Goal: Communication & Community: Participate in discussion

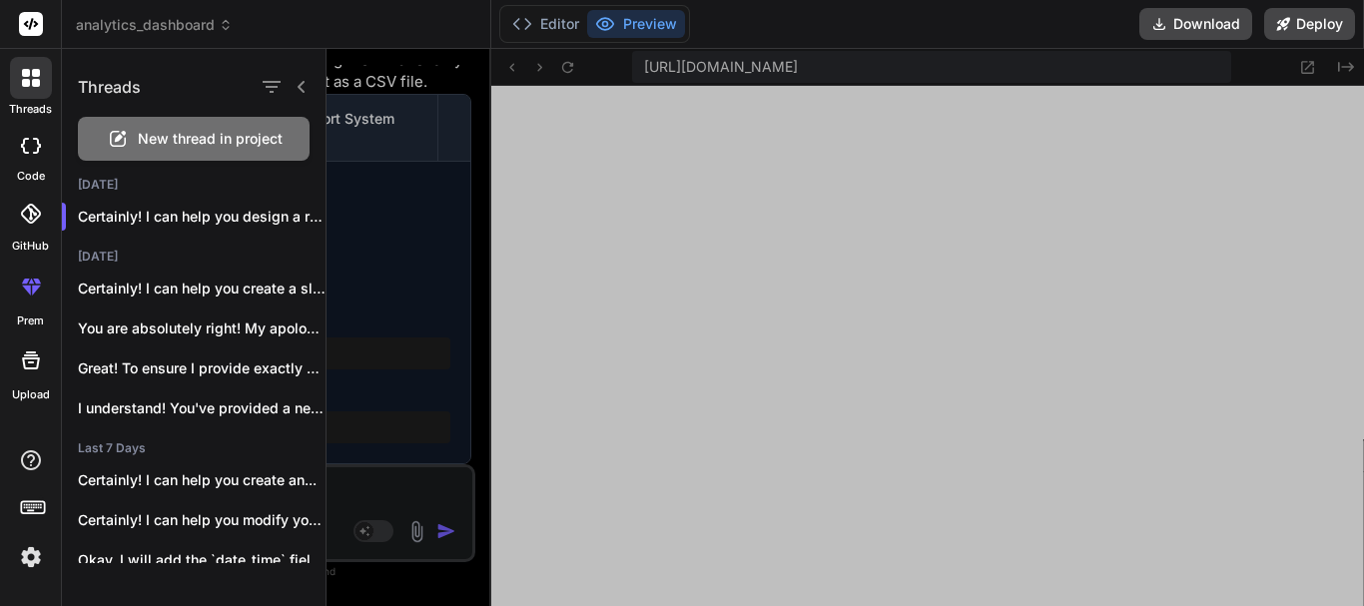
scroll to position [13826, 0]
click at [143, 149] on div "New thread in project" at bounding box center [194, 139] width 232 height 44
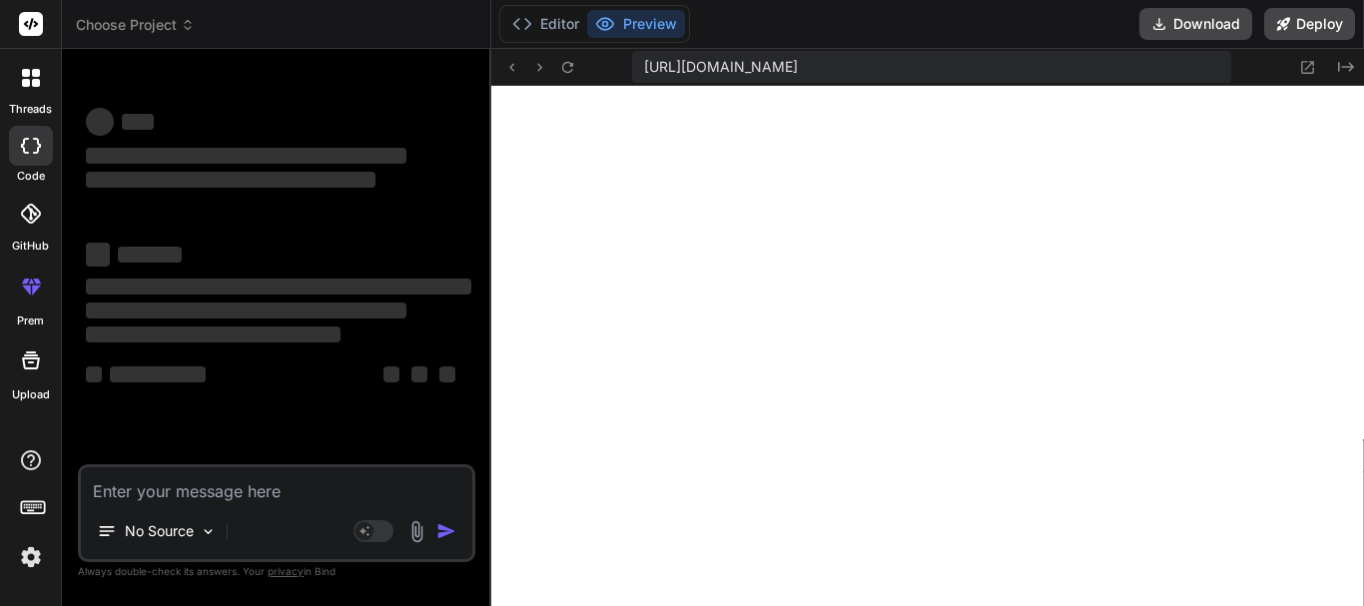
scroll to position [13845, 0]
type textarea "x"
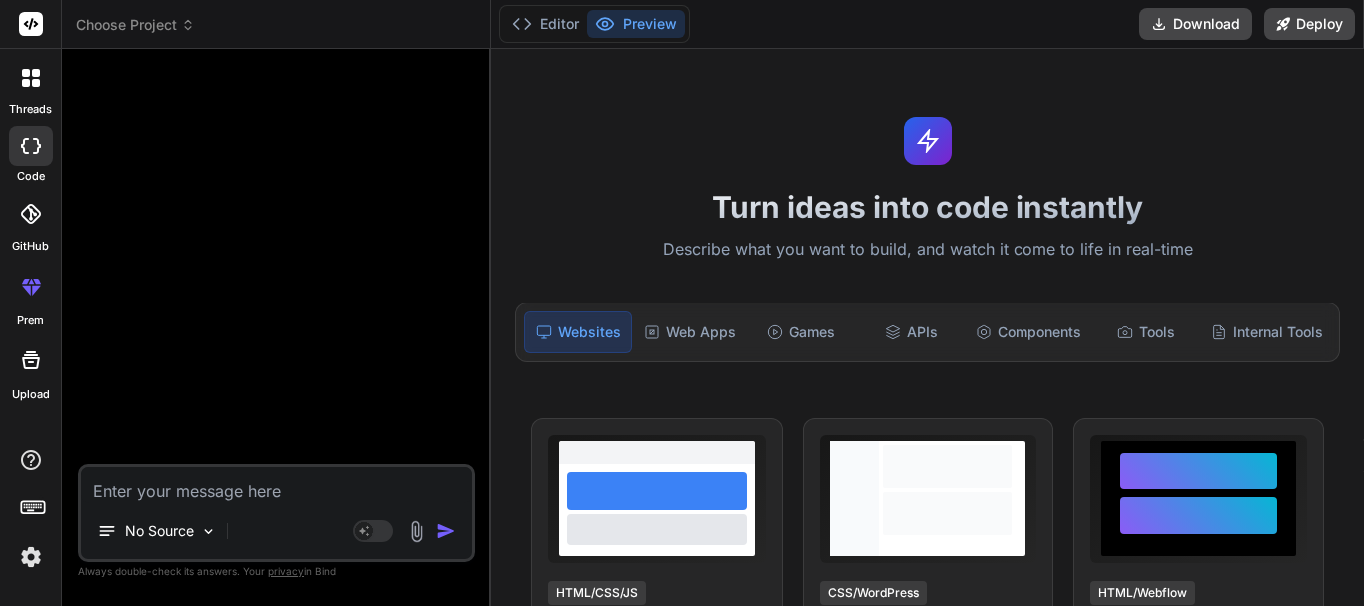
scroll to position [13921, 0]
click at [325, 480] on textarea at bounding box center [276, 485] width 391 height 36
paste textarea "Fatal error: Uncaught Error: Call to a member function fetch_assoc() on bool in…"
type textarea "Fatal error: Uncaught Error: Call to a member function fetch_assoc() on bool in…"
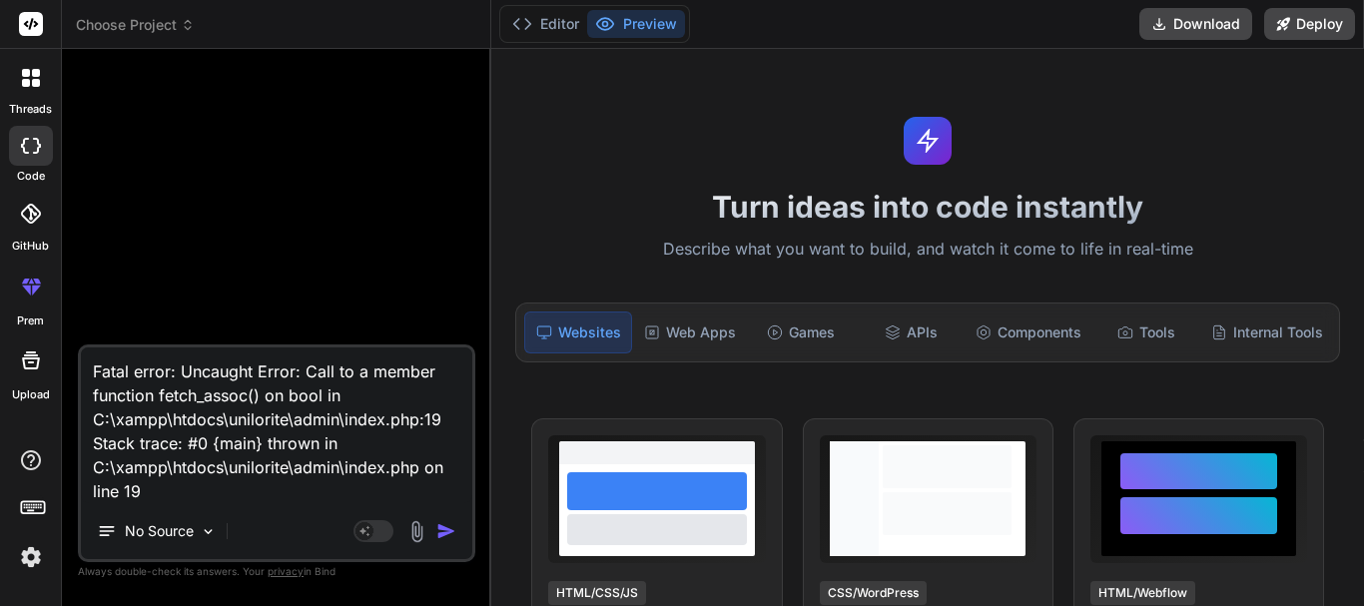
type textarea "x"
type textarea "Fatal error: Uncaught Error: Call to a member function fetch_assoc() on bool in…"
type textarea "x"
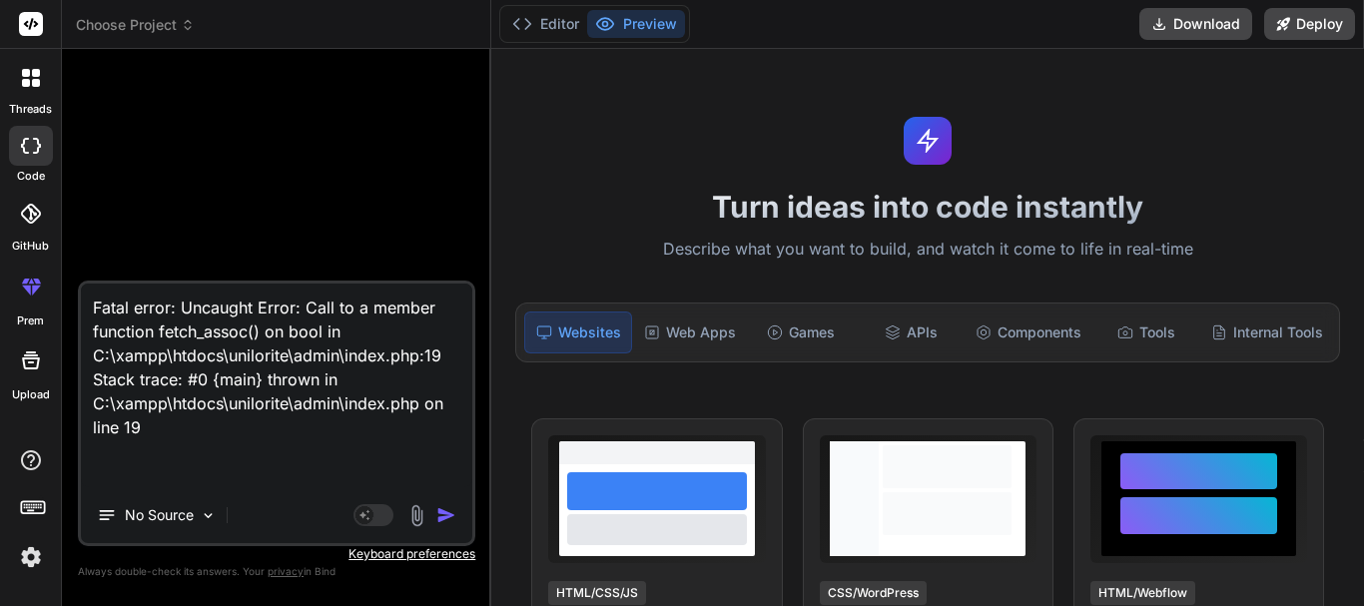
paste textarea "<?php include "inc/header.php"; // Get dashboard statistics try { // Total User…"
type textarea "Fatal error: Uncaught Error: Call to a member function fetch_assoc() on bool in…"
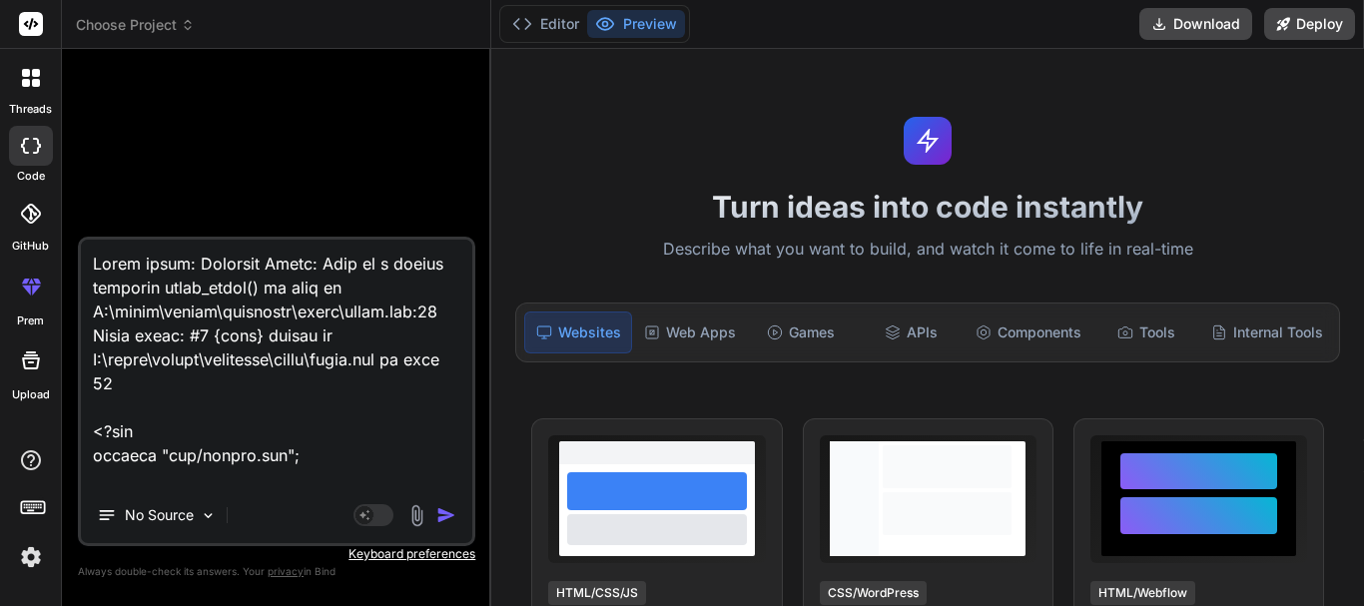
scroll to position [9513, 0]
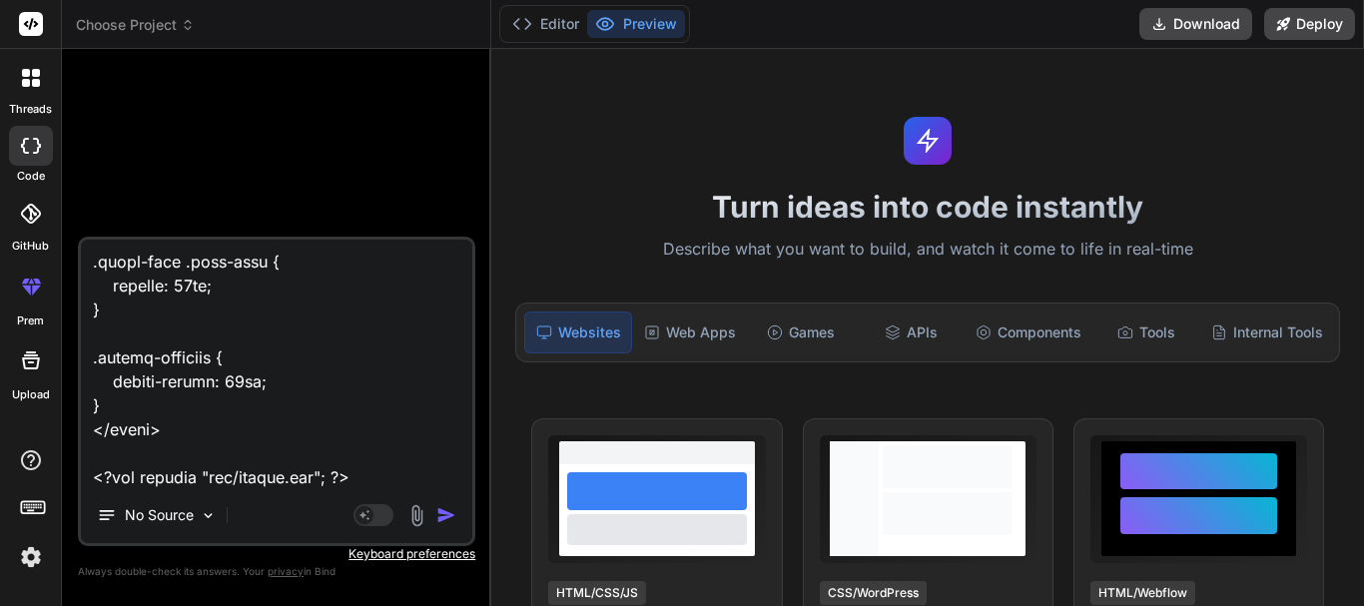
type textarea "x"
type textarea "Fatal error: Uncaught Error: Call to a member function fetch_assoc() on bool in…"
type textarea "x"
type textarea "Fatal error: Uncaught Error: Call to a member function fetch_assoc() on bool in…"
type textarea "x"
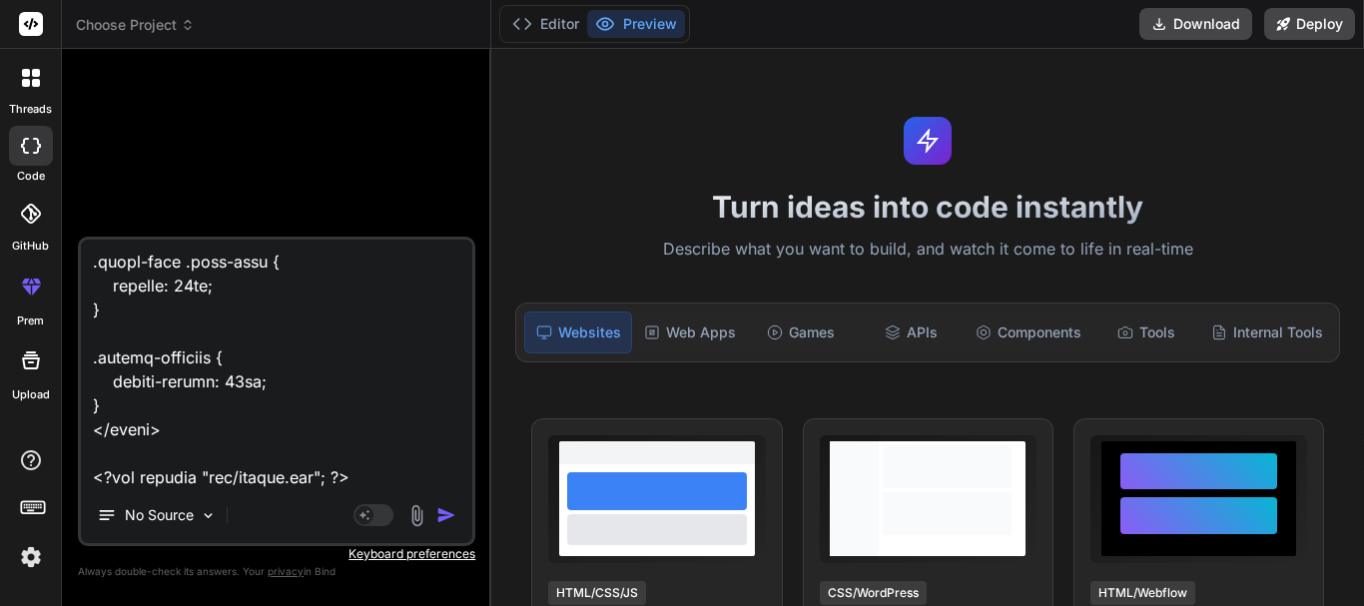
scroll to position [9561, 0]
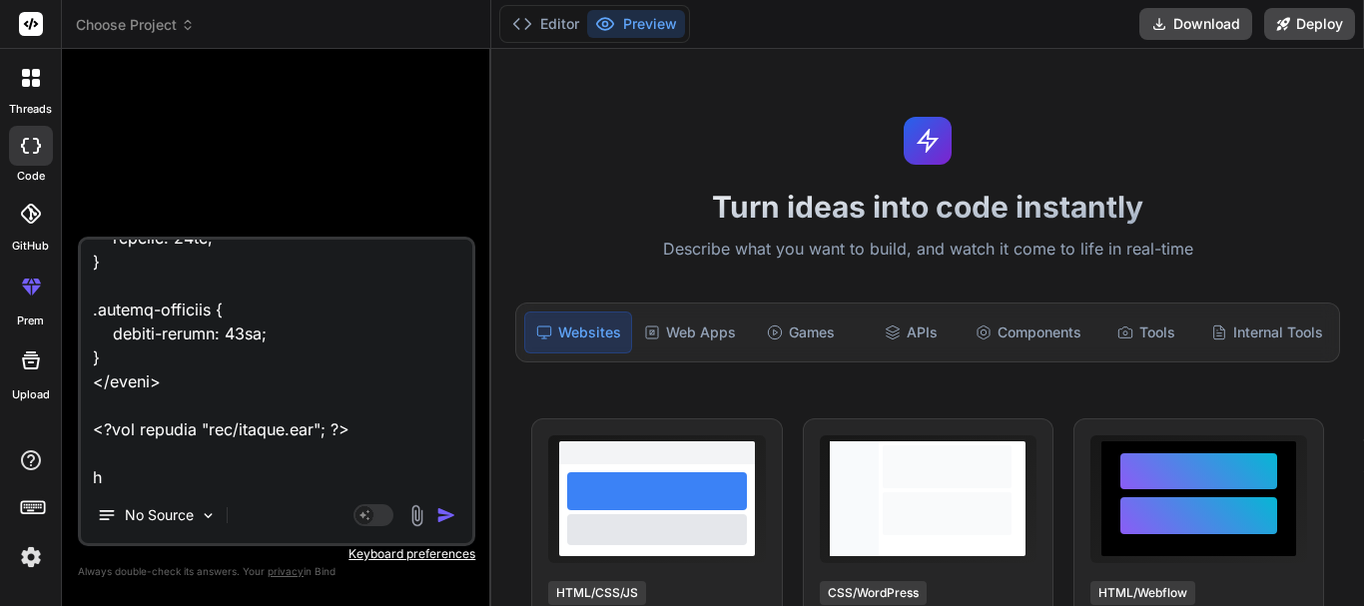
type textarea "Fatal error: Uncaught Error: Call to a member function fetch_assoc() on bool in…"
type textarea "x"
type textarea "Fatal error: Uncaught Error: Call to a member function fetch_assoc() on bool in…"
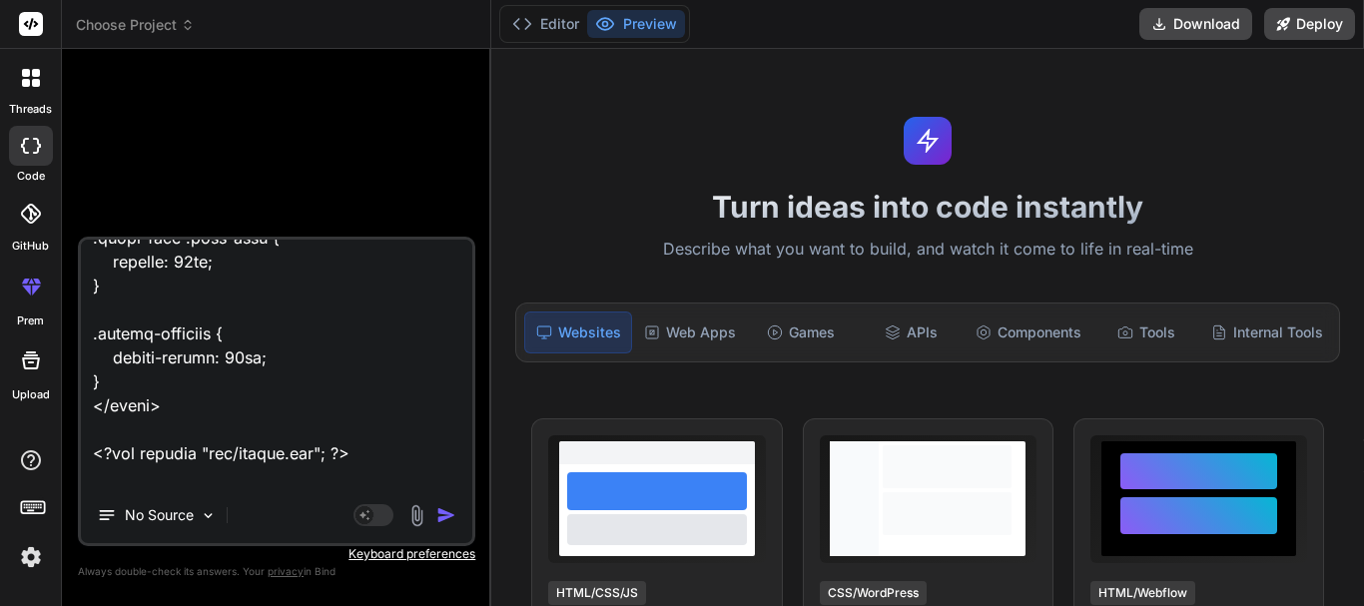
type textarea "x"
type textarea "Fatal error: Uncaught Error: Call to a member function fetch_assoc() on bool in…"
type textarea "x"
type textarea "Fatal error: Uncaught Error: Call to a member function fetch_assoc() on bool in…"
type textarea "x"
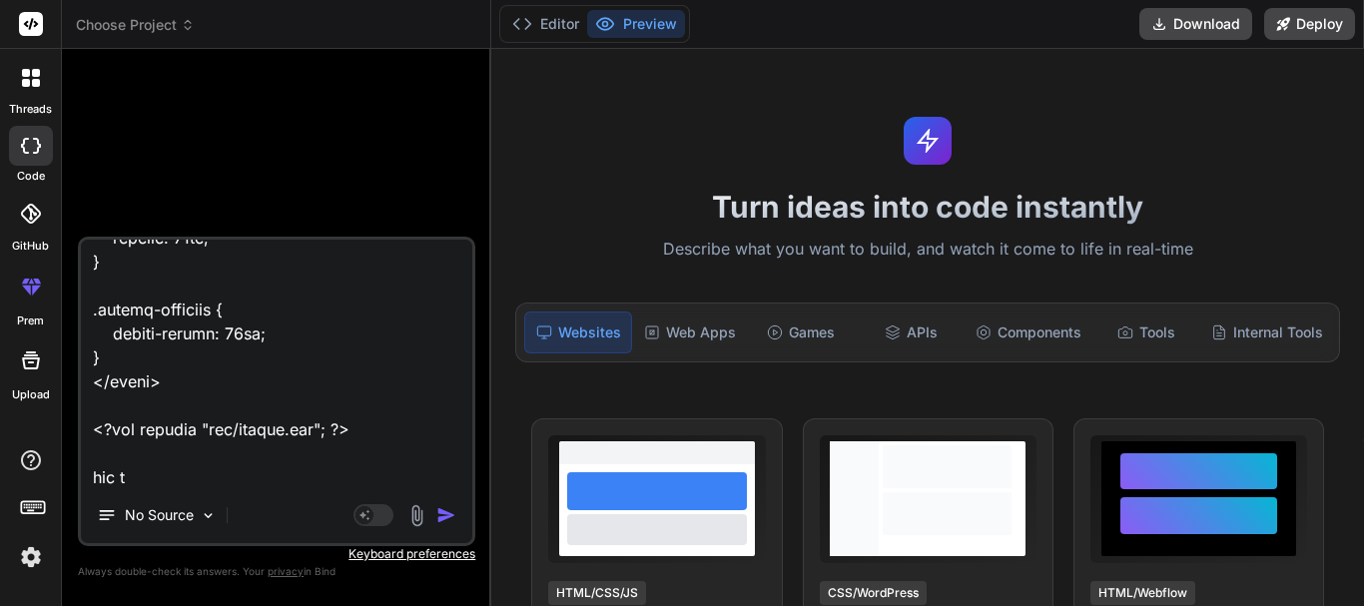
type textarea "Fatal error: Uncaught Error: Call to a member function fetch_assoc() on bool in…"
type textarea "x"
type textarea "Fatal error: Uncaught Error: Call to a member function fetch_assoc() on bool in…"
type textarea "x"
type textarea "Fatal error: Uncaught Error: Call to a member function fetch_assoc() on bool in…"
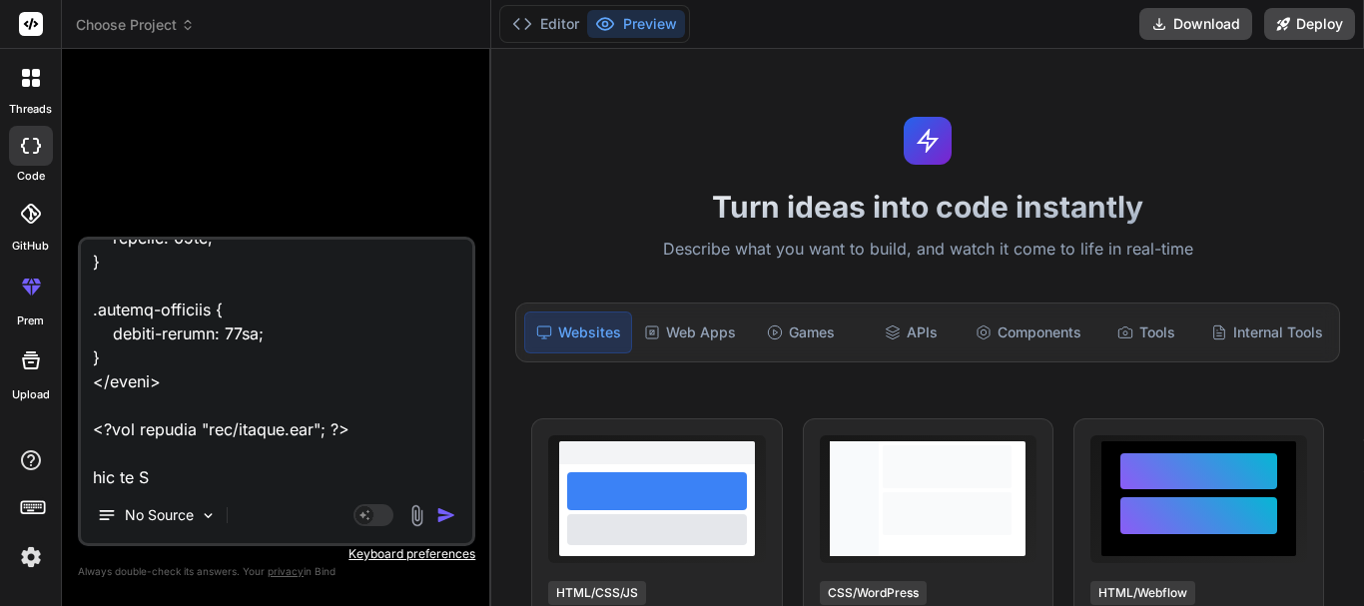
type textarea "x"
type textarea "Fatal error: Uncaught Error: Call to a member function fetch_assoc() on bool in…"
type textarea "x"
type textarea "Fatal error: Uncaught Error: Call to a member function fetch_assoc() on bool in…"
type textarea "x"
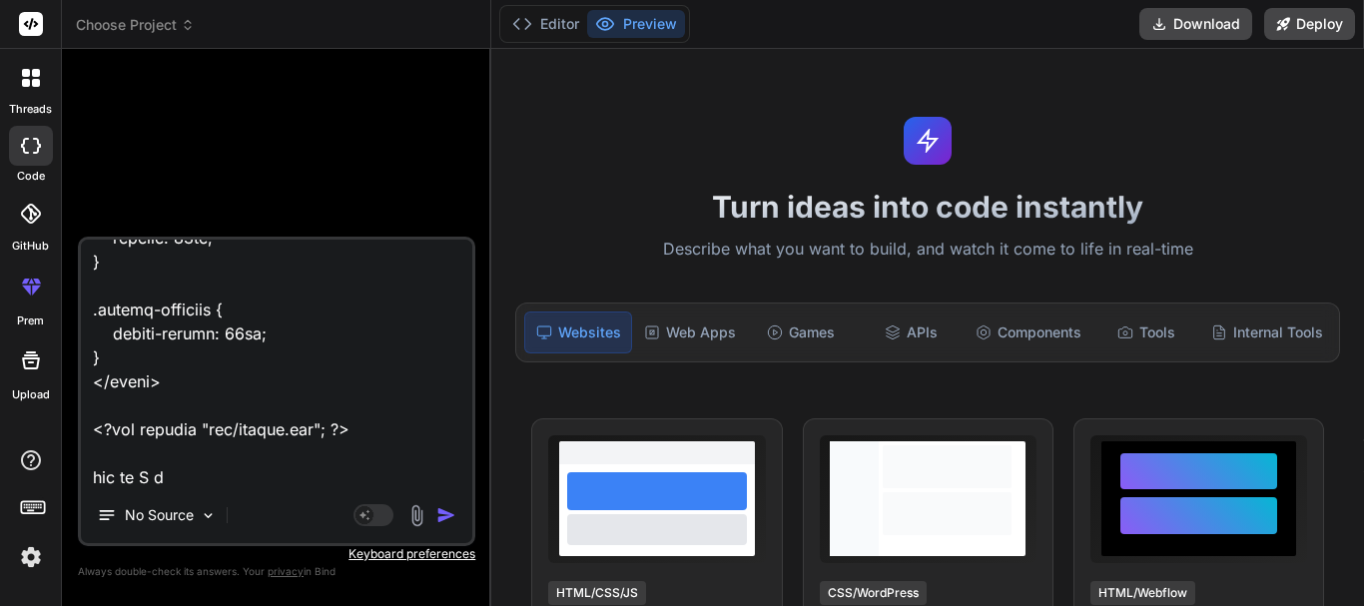
type textarea "Fatal error: Uncaught Error: Call to a member function fetch_assoc() on bool in…"
type textarea "x"
type textarea "Fatal error: Uncaught Error: Call to a member function fetch_assoc() on bool in…"
type textarea "x"
type textarea "Fatal error: Uncaught Error: Call to a member function fetch_assoc() on bool in…"
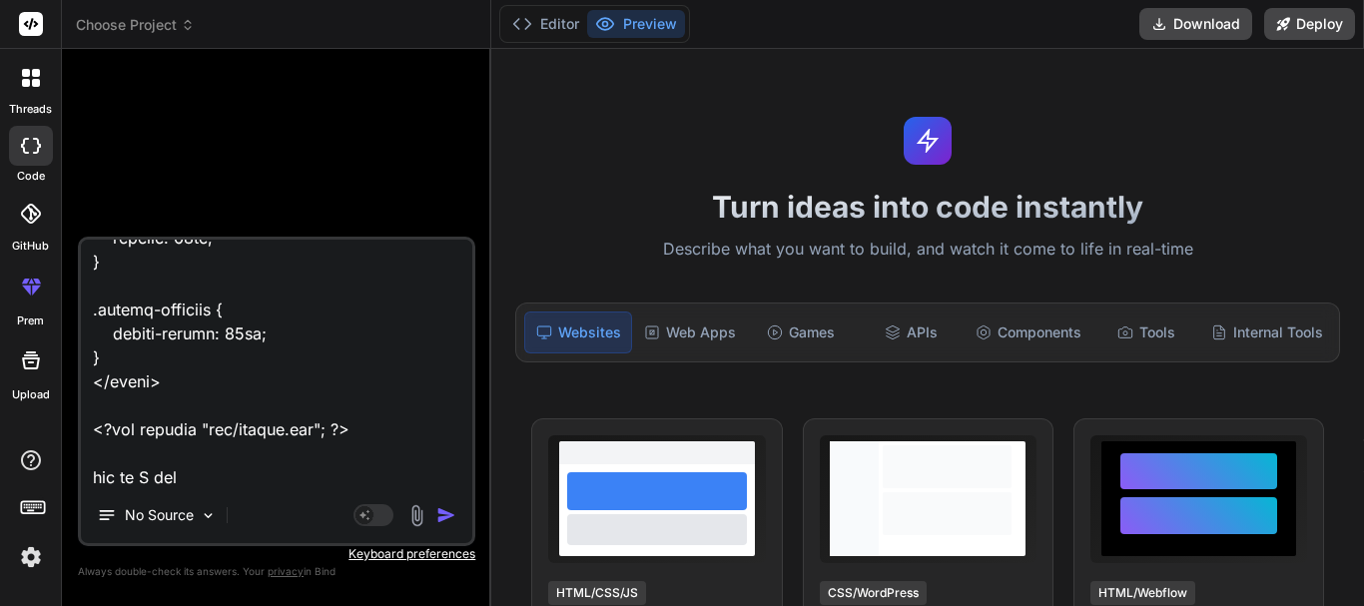
type textarea "x"
type textarea "Fatal error: Uncaught Error: Call to a member function fetch_assoc() on bool in…"
type textarea "x"
type textarea "Fatal error: Uncaught Error: Call to a member function fetch_assoc() on bool in…"
type textarea "x"
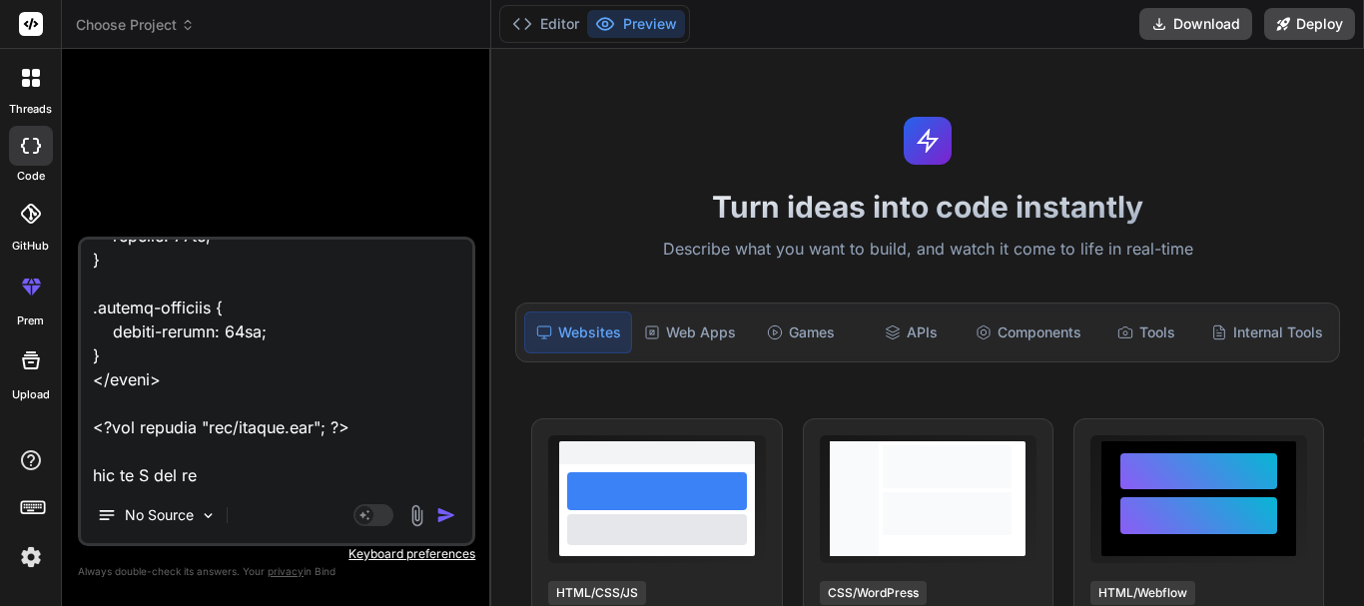
type textarea "Fatal error: Uncaught Error: Call to a member function fetch_assoc() on bool in…"
type textarea "x"
type textarea "Fatal error: Uncaught Error: Call to a member function fetch_assoc() on bool in…"
type textarea "x"
type textarea "Fatal error: Uncaught Error: Call to a member function fetch_assoc() on bool in…"
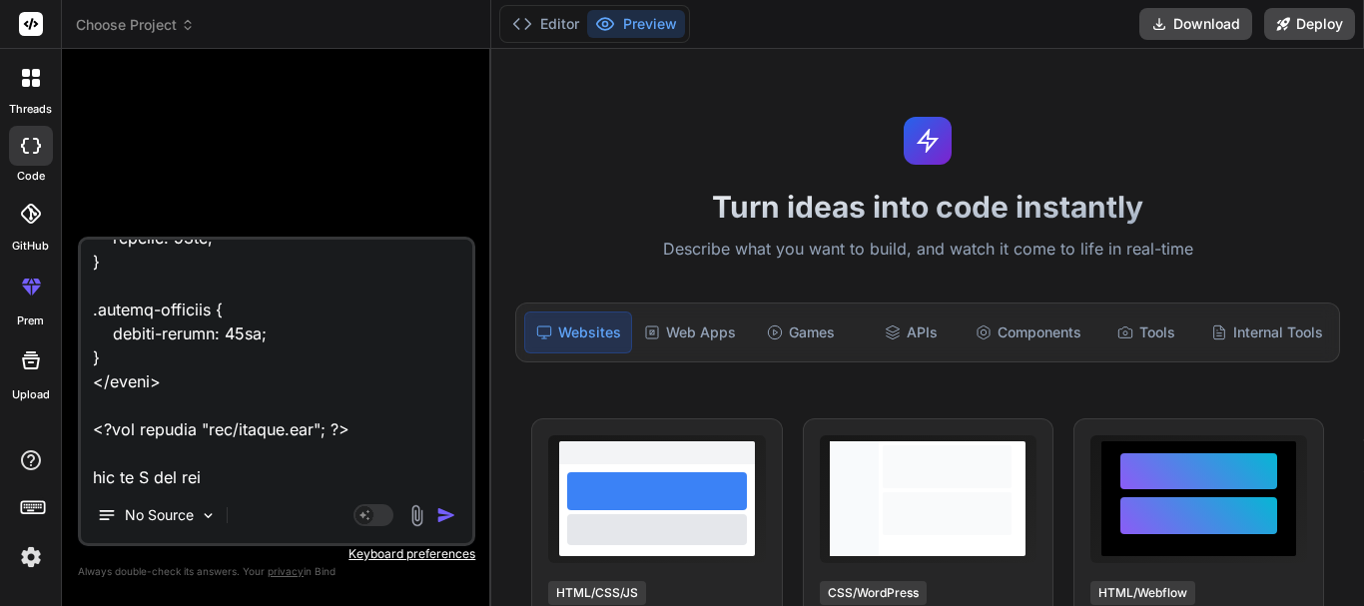
type textarea "x"
type textarea "Fatal error: Uncaught Error: Call to a member function fetch_assoc() on bool in…"
type textarea "x"
type textarea "Fatal error: Uncaught Error: Call to a member function fetch_assoc() on bool in…"
type textarea "x"
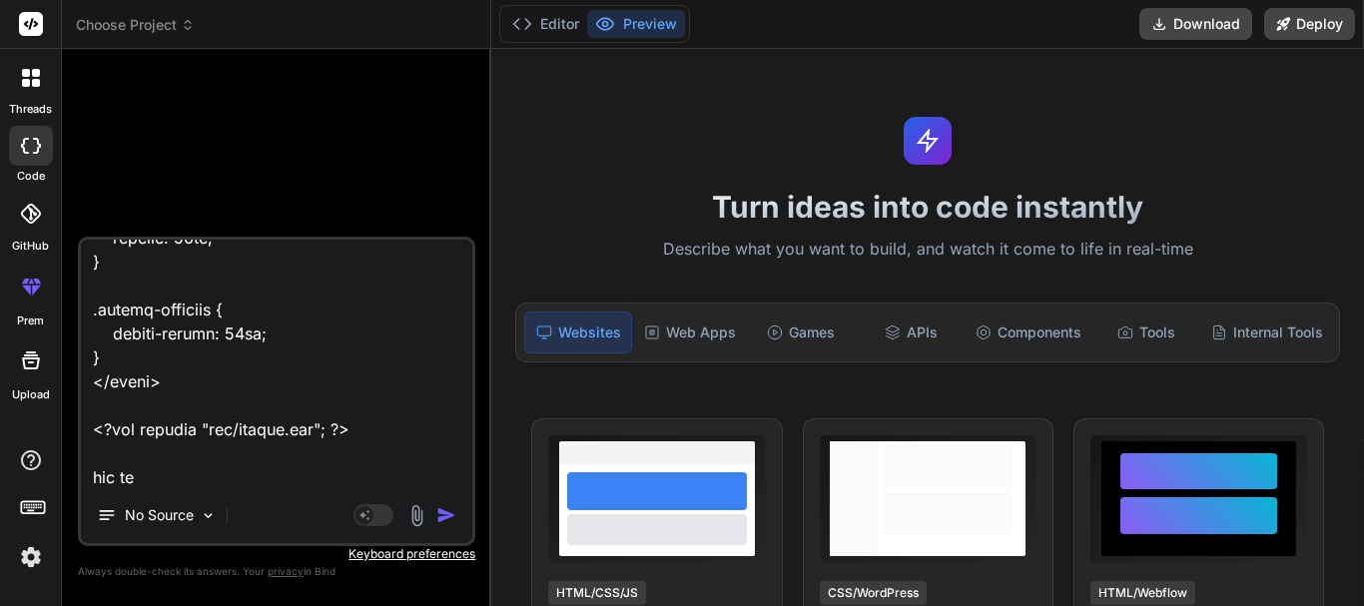
type textarea "Fatal error: Uncaught Error: Call to a member function fetch_assoc() on bool in…"
type textarea "x"
type textarea "Fatal error: Uncaught Error: Call to a member function fetch_assoc() on bool in…"
type textarea "x"
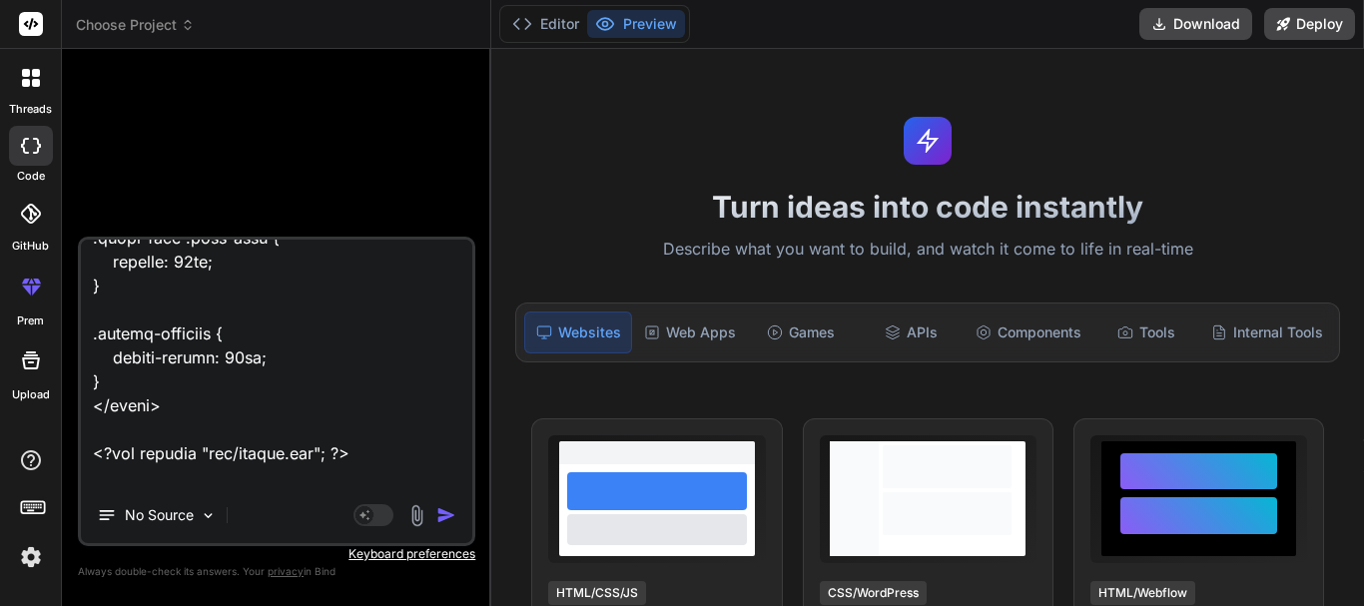
type textarea "Fatal error: Uncaught Error: Call to a member function fetch_assoc() on bool in…"
type textarea "x"
type textarea "Fatal error: Uncaught Error: Call to a member function fetch_assoc() on bool in…"
type textarea "x"
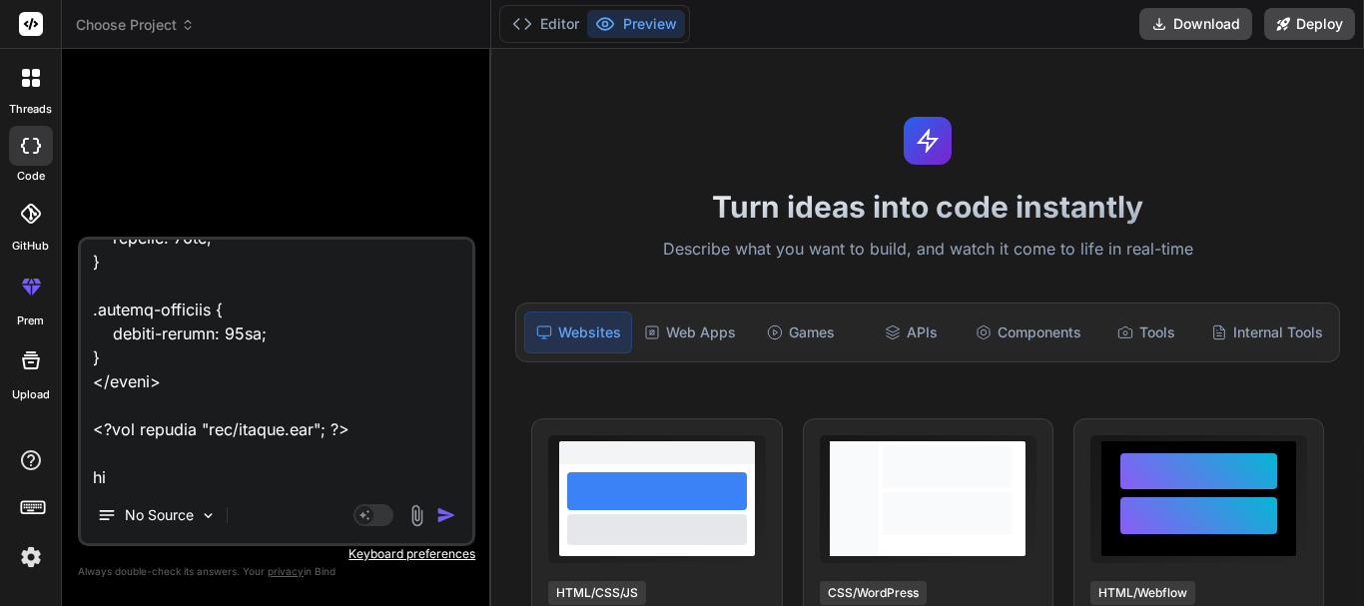
type textarea "Fatal error: Uncaught Error: Call to a member function fetch_assoc() on bool in…"
type textarea "x"
type textarea "Fatal error: Uncaught Error: Call to a member function fetch_assoc() on bool in…"
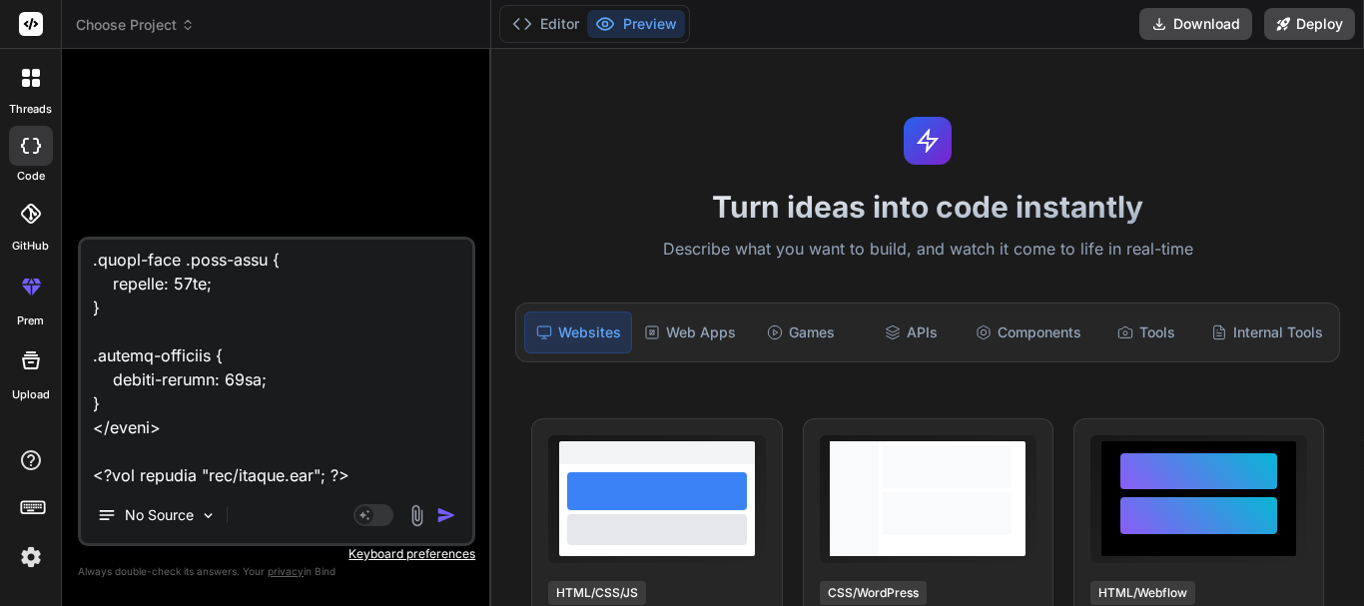
type textarea "x"
type textarea "Fatal error: Uncaught Error: Call to a member function fetch_assoc() on bool in…"
type textarea "x"
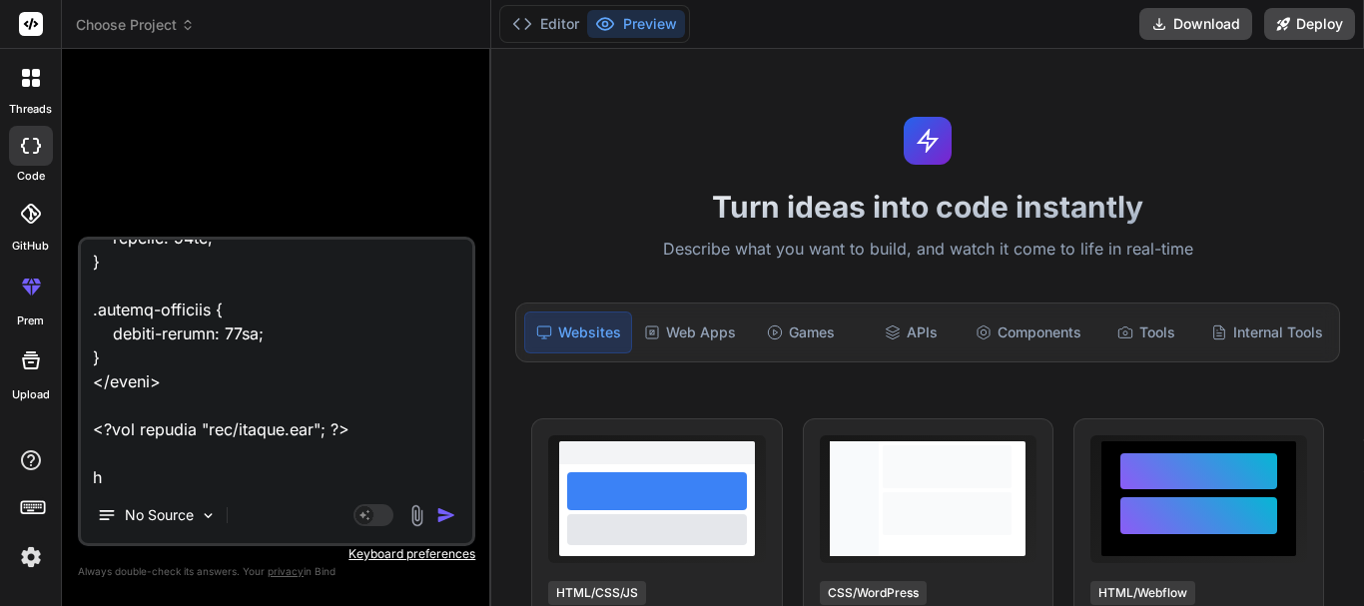
type textarea "Fatal error: Uncaught Error: Call to a member function fetch_assoc() on bool in…"
type textarea "x"
type textarea "Fatal error: Uncaught Error: Call to a member function fetch_assoc() on bool in…"
type textarea "x"
type textarea "Fatal error: Uncaught Error: Call to a member function fetch_assoc() on bool in…"
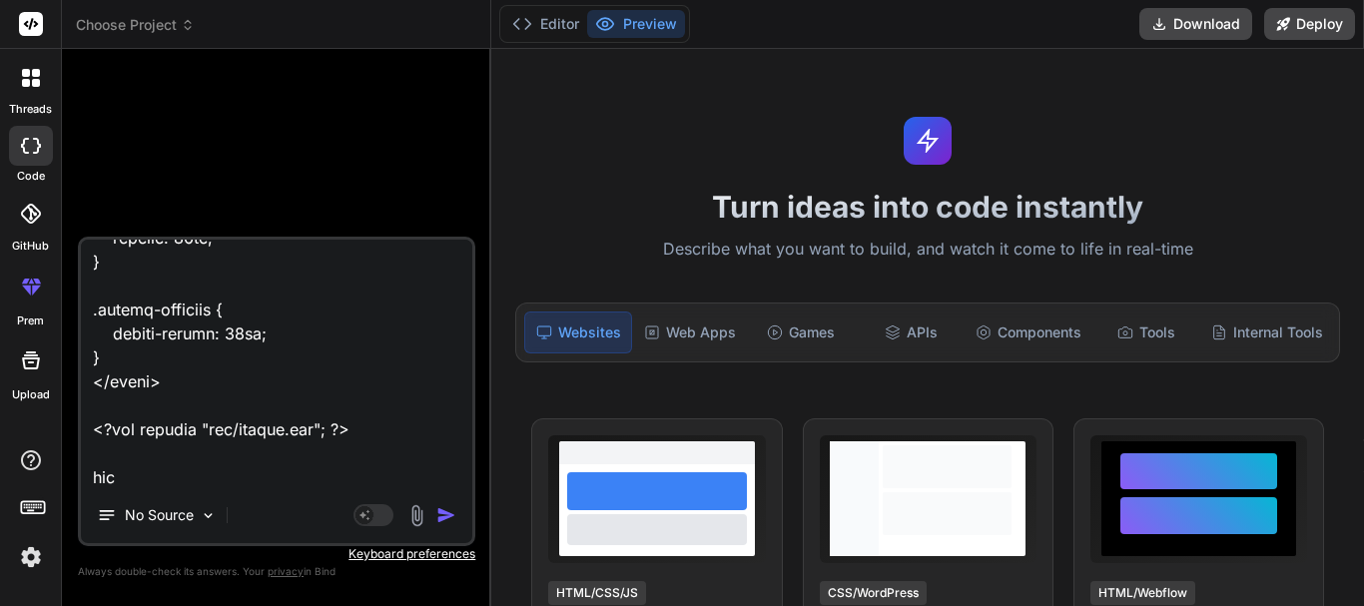
type textarea "x"
type textarea "Fatal error: Uncaught Error: Call to a member function fetch_assoc() on bool in…"
type textarea "x"
type textarea "Fatal error: Uncaught Error: Call to a member function fetch_assoc() on bool in…"
type textarea "x"
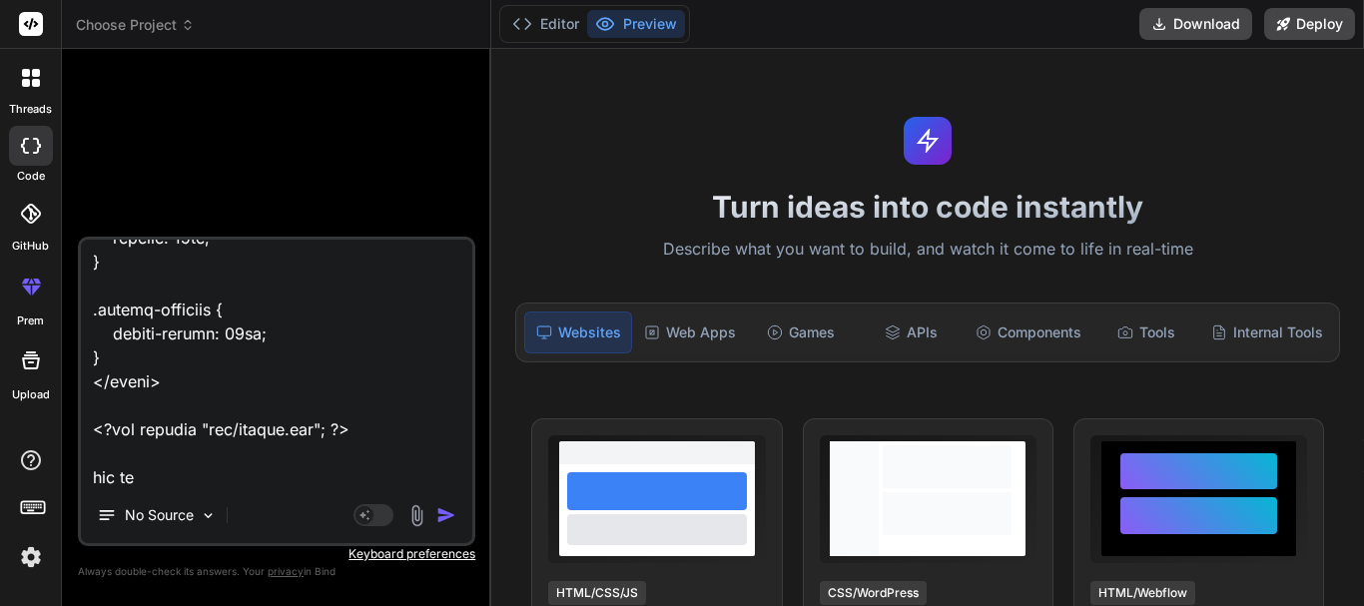
type textarea "Fatal error: Uncaught Error: Call to a member function fetch_assoc() on bool in…"
type textarea "x"
type textarea "Fatal error: Uncaught Error: Call to a member function fetch_assoc() on bool in…"
type textarea "x"
type textarea "Fatal error: Uncaught Error: Call to a member function fetch_assoc() on bool in…"
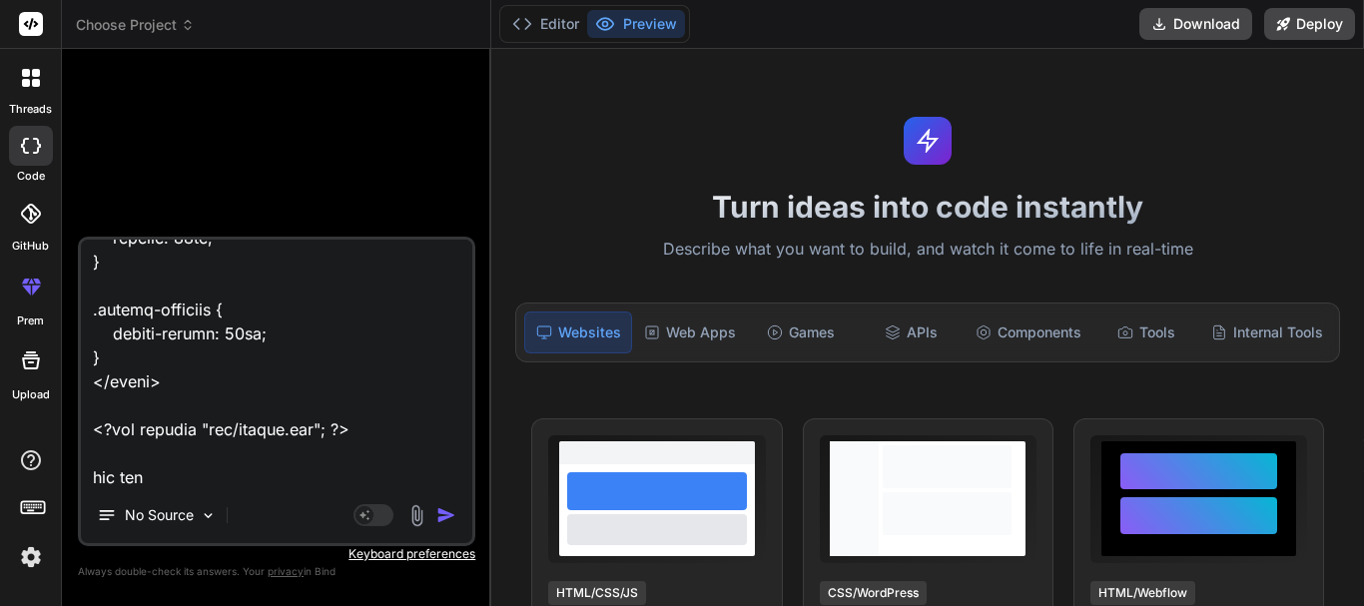
type textarea "x"
type textarea "Fatal error: Uncaught Error: Call to a member function fetch_assoc() on bool in…"
type textarea "x"
type textarea "Fatal error: Uncaught Error: Call to a member function fetch_assoc() on bool in…"
type textarea "x"
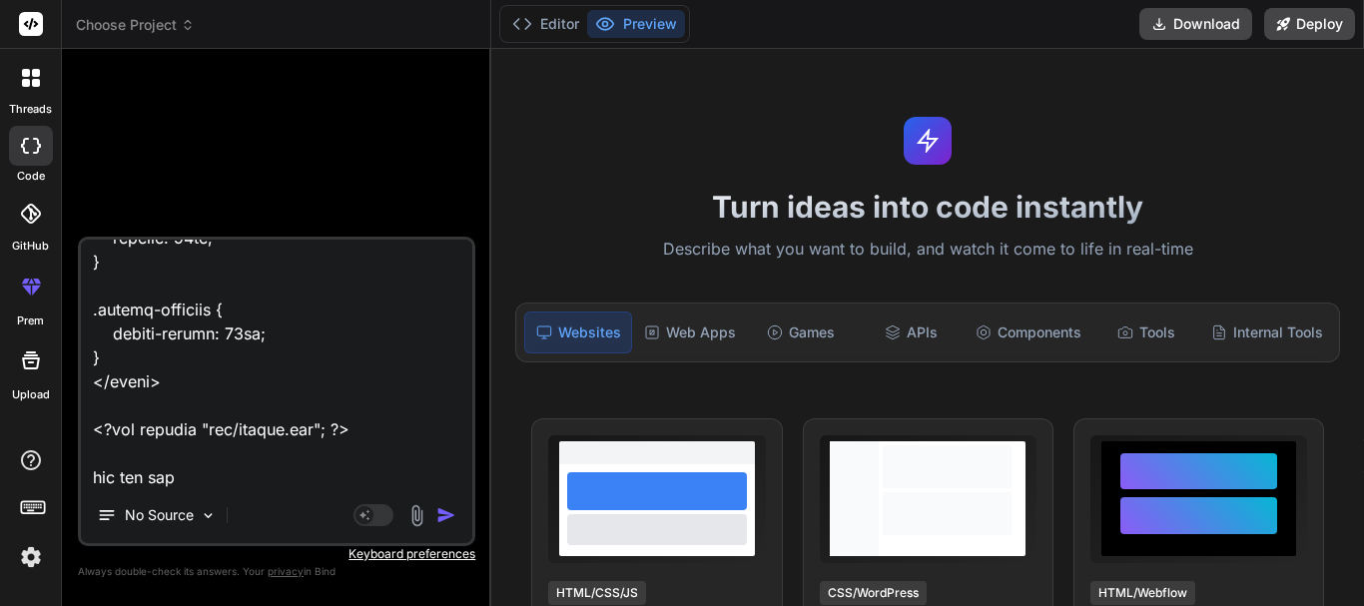
type textarea "Fatal error: Uncaught Error: Call to a member function fetch_assoc() on bool in…"
type textarea "x"
type textarea "Fatal error: Uncaught Error: Call to a member function fetch_assoc() on bool in…"
type textarea "x"
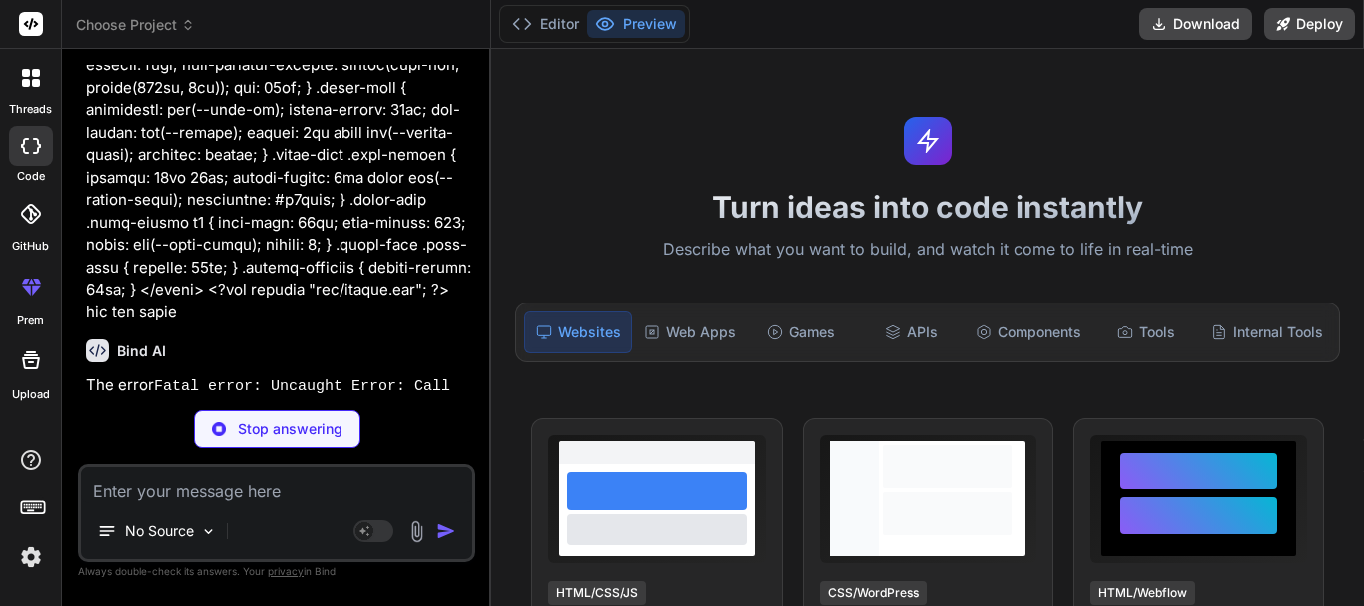
scroll to position [3379, 0]
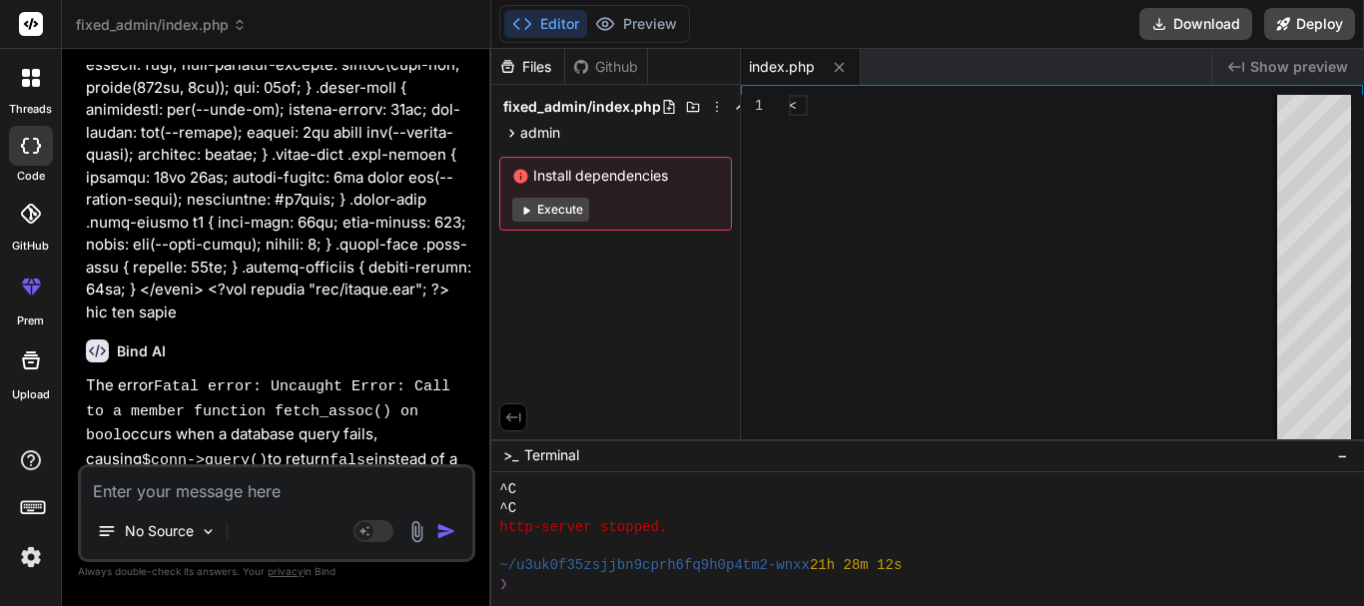
type textarea "x"
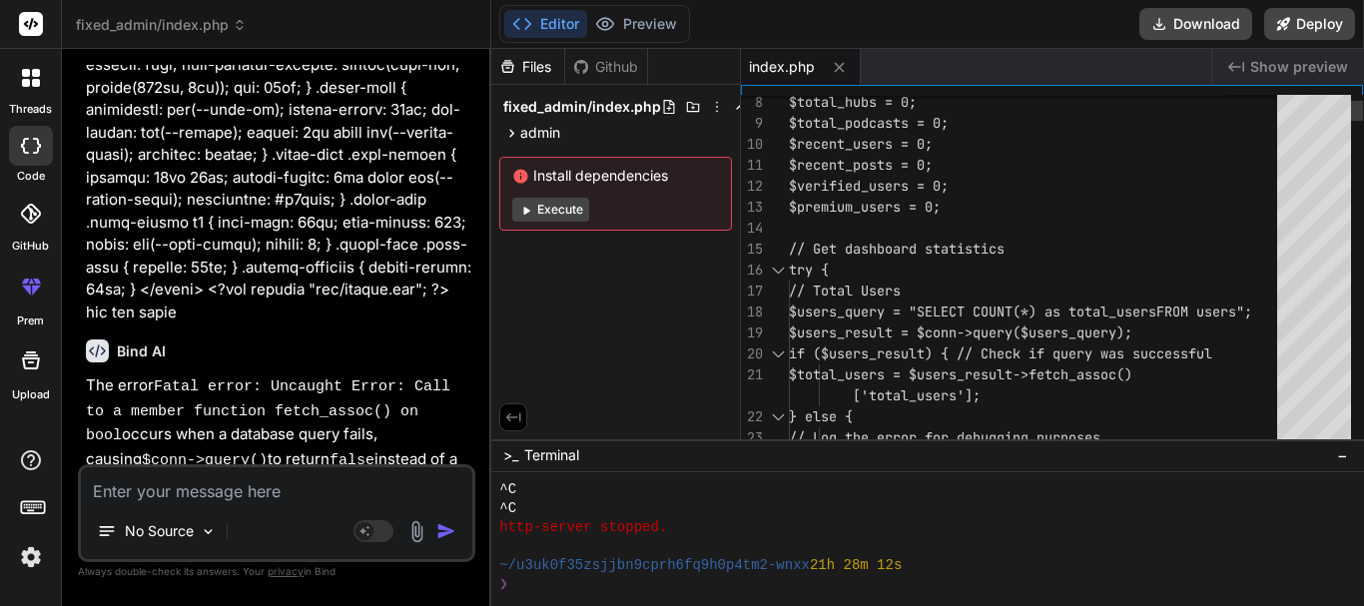
type textarea "<?php include "inc/header.php"; // Initialize variables to 0 to ensure they alw…"
